Goal: Task Accomplishment & Management: Use online tool/utility

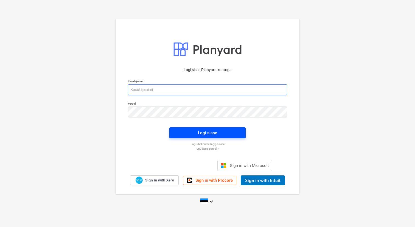
type input "[EMAIL_ADDRESS][DOMAIN_NAME]"
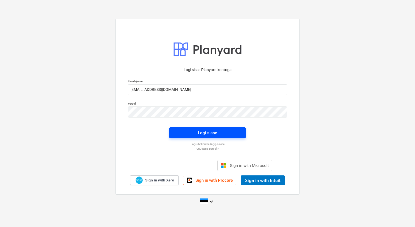
click at [199, 133] on div "Logi sisse" at bounding box center [207, 132] width 19 height 7
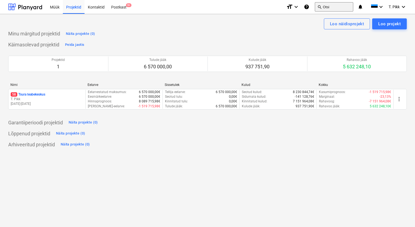
click at [335, 6] on button "search Otsi" at bounding box center [334, 6] width 38 height 9
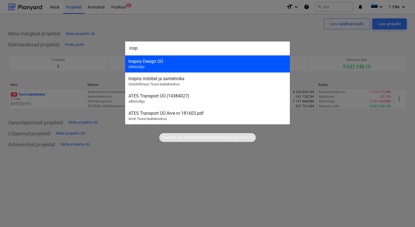
type input "insp"
click at [217, 61] on div "Inspira Design OÜ" at bounding box center [207, 61] width 158 height 5
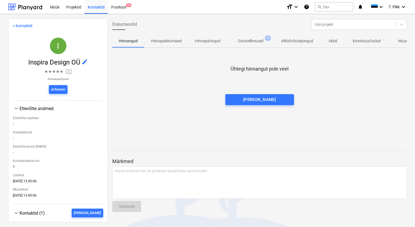
click at [249, 41] on p "Ostutellimused" at bounding box center [251, 41] width 26 height 6
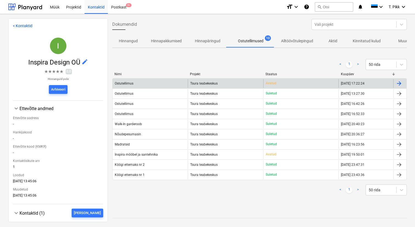
click at [240, 85] on div "Tsura teabekeskus" at bounding box center [225, 83] width 75 height 9
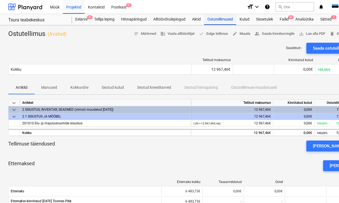
click at [225, 17] on div "Ostutellimused" at bounding box center [220, 19] width 32 height 11
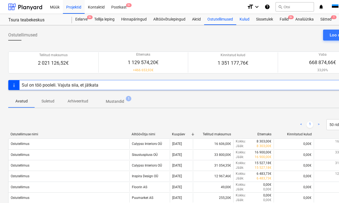
click at [246, 19] on div "Kulud" at bounding box center [244, 19] width 16 height 11
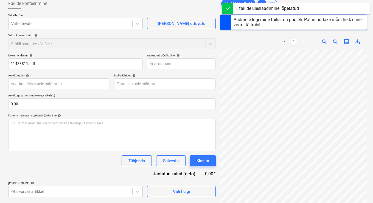
scroll to position [70, 0]
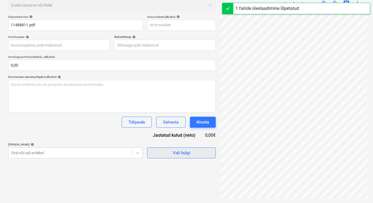
type input "11488811"
type input "[DATE]"
click at [184, 152] on div "Dokumendi nimi help 11488811 Arve number (valikuline) help 11488811 Arve kuupäe…" at bounding box center [111, 87] width 207 height 144
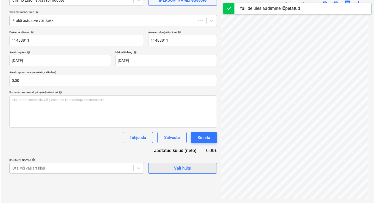
scroll to position [55, 0]
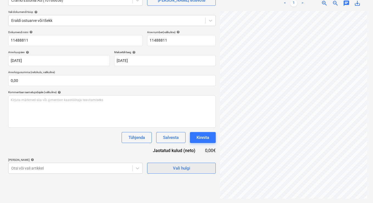
click at [182, 167] on div "Vali hulgi" at bounding box center [181, 168] width 17 height 7
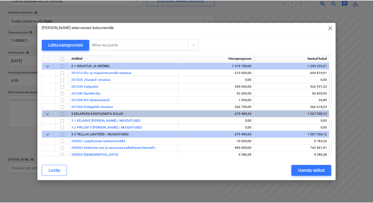
scroll to position [1161, 0]
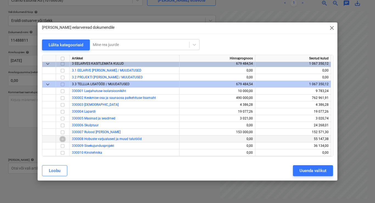
click at [61, 139] on input "checkbox" at bounding box center [62, 139] width 7 height 7
click at [315, 171] on div "Uuenda valikut" at bounding box center [312, 170] width 27 height 7
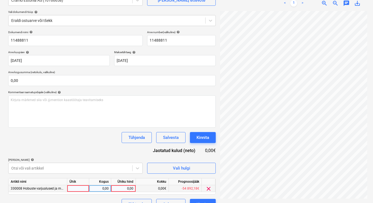
click at [82, 190] on div at bounding box center [78, 189] width 22 height 7
type input "tk"
click at [95, 188] on div "0,00" at bounding box center [99, 189] width 17 height 7
type input "1"
click at [130, 189] on div "0,00" at bounding box center [123, 189] width 20 height 7
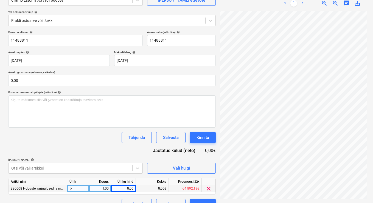
click at [210, 85] on div "Failide konteerimine Vali ettevõte Cramo Estonia AS (10166658) [PERSON_NAME] uu…" at bounding box center [187, 93] width 363 height 240
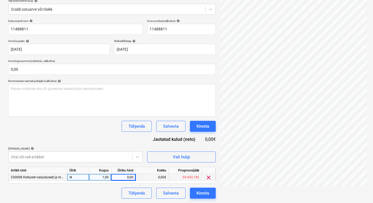
click at [121, 179] on div "0,00" at bounding box center [123, 177] width 20 height 7
type input "433,62"
click at [146, 180] on div "433,62€" at bounding box center [152, 177] width 33 height 7
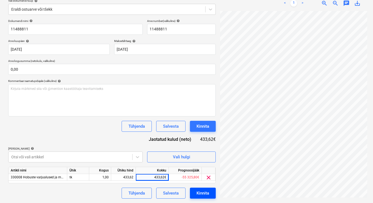
click at [205, 194] on div "Kinnita" at bounding box center [203, 193] width 13 height 7
